Goal: Navigation & Orientation: Find specific page/section

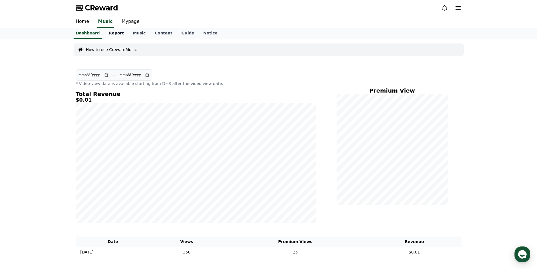
click at [114, 33] on link "Report" at bounding box center [116, 33] width 24 height 11
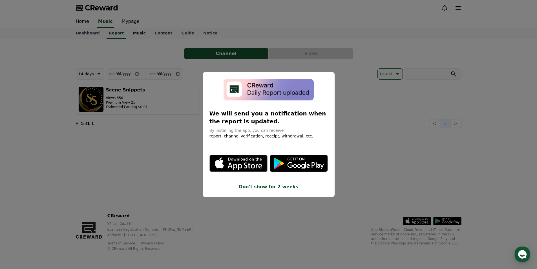
click at [129, 33] on button "close modal" at bounding box center [268, 134] width 537 height 269
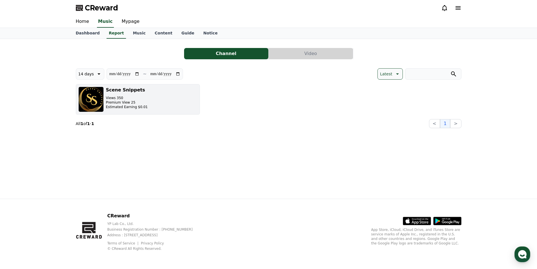
click at [106, 93] on h3 "Scene Snippets" at bounding box center [127, 90] width 42 height 7
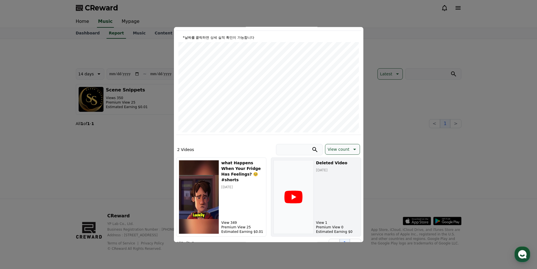
scroll to position [64, 0]
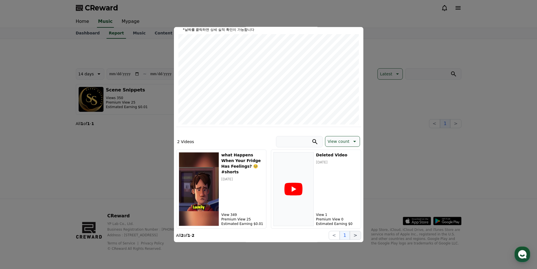
click at [357, 236] on button ">" at bounding box center [355, 234] width 11 height 9
click at [336, 234] on button "<" at bounding box center [334, 234] width 11 height 9
click at [354, 234] on button ">" at bounding box center [355, 234] width 11 height 9
click at [390, 47] on button "close modal" at bounding box center [268, 134] width 537 height 269
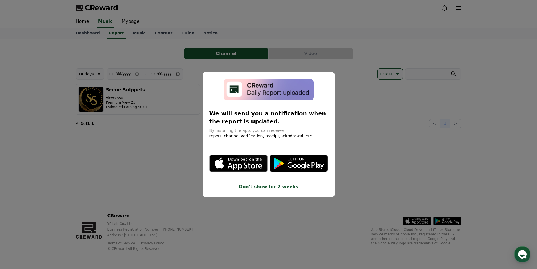
click at [141, 134] on button "close modal" at bounding box center [268, 134] width 537 height 269
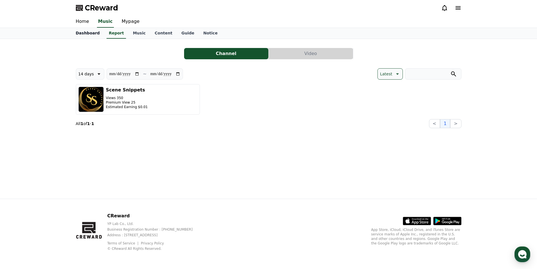
click at [86, 34] on link "Dashboard" at bounding box center [87, 33] width 33 height 11
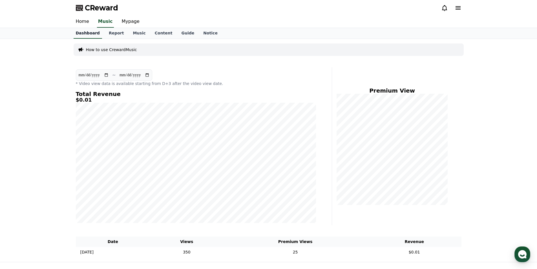
click at [83, 18] on link "Home" at bounding box center [82, 22] width 22 height 12
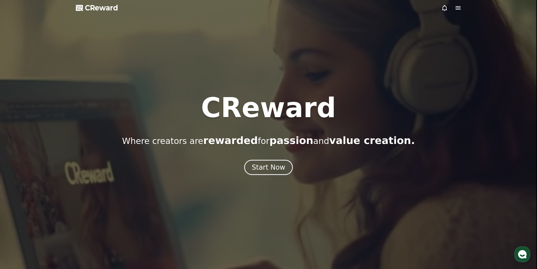
click at [442, 6] on icon at bounding box center [444, 8] width 7 height 7
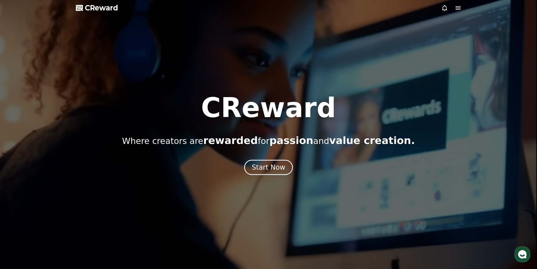
click at [442, 6] on icon at bounding box center [444, 8] width 7 height 7
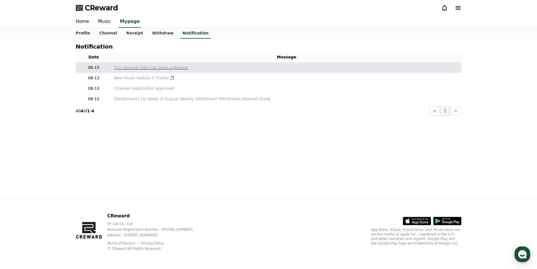
click at [129, 70] on p "The revenue data has been uploaded" at bounding box center [286, 68] width 345 height 6
